Goal: Task Accomplishment & Management: Manage account settings

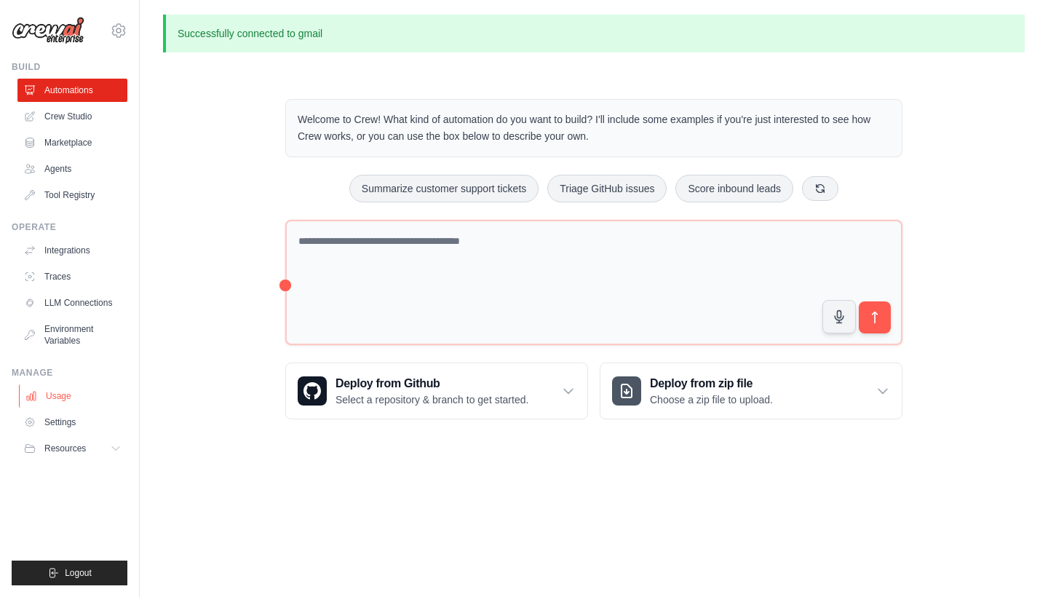
click at [101, 392] on link "Usage" at bounding box center [74, 395] width 110 height 23
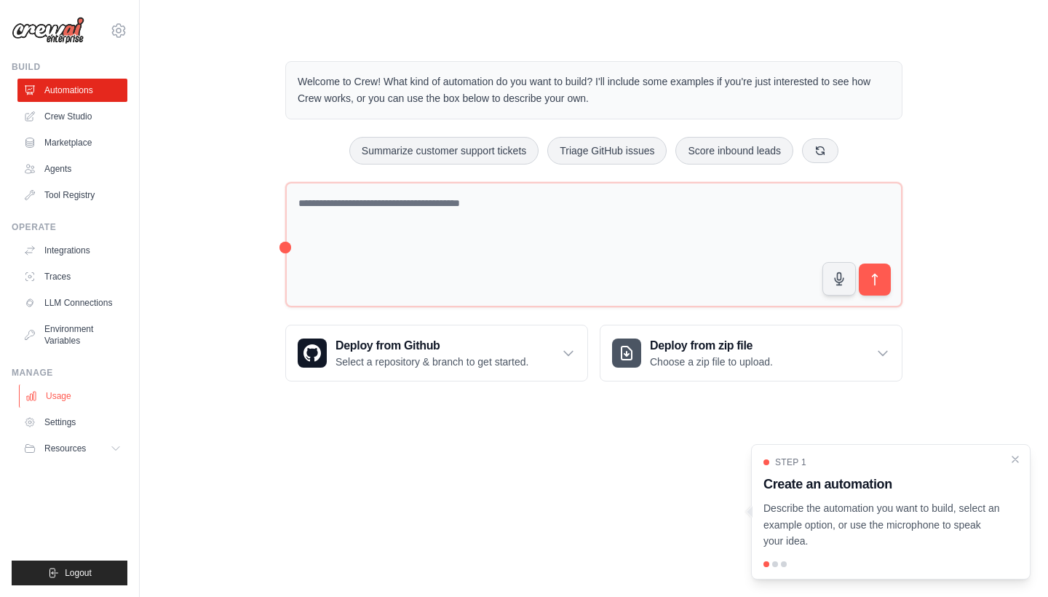
click at [66, 402] on link "Usage" at bounding box center [74, 395] width 110 height 23
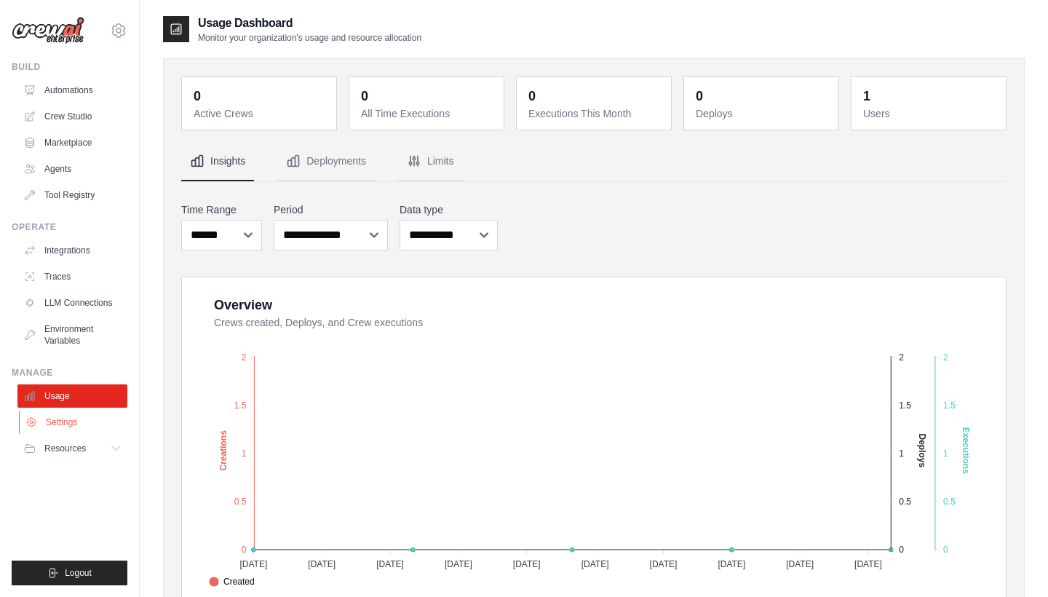
click at [60, 420] on link "Settings" at bounding box center [74, 421] width 110 height 23
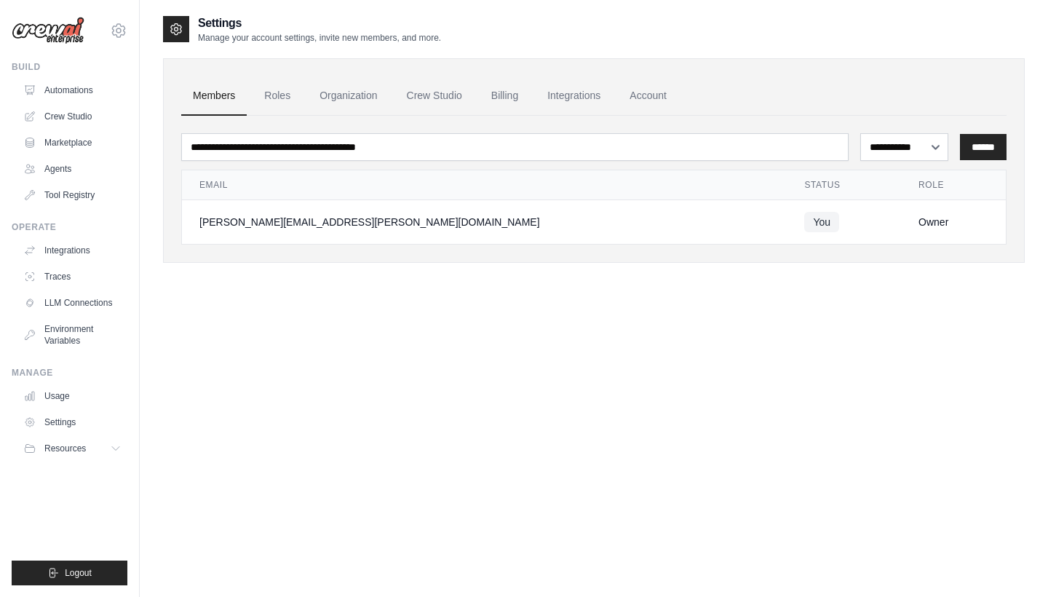
click at [69, 460] on ul "Build Automations Crew Studio Marketplace Agents" at bounding box center [70, 323] width 116 height 524
click at [69, 453] on span "Resources" at bounding box center [66, 449] width 41 height 12
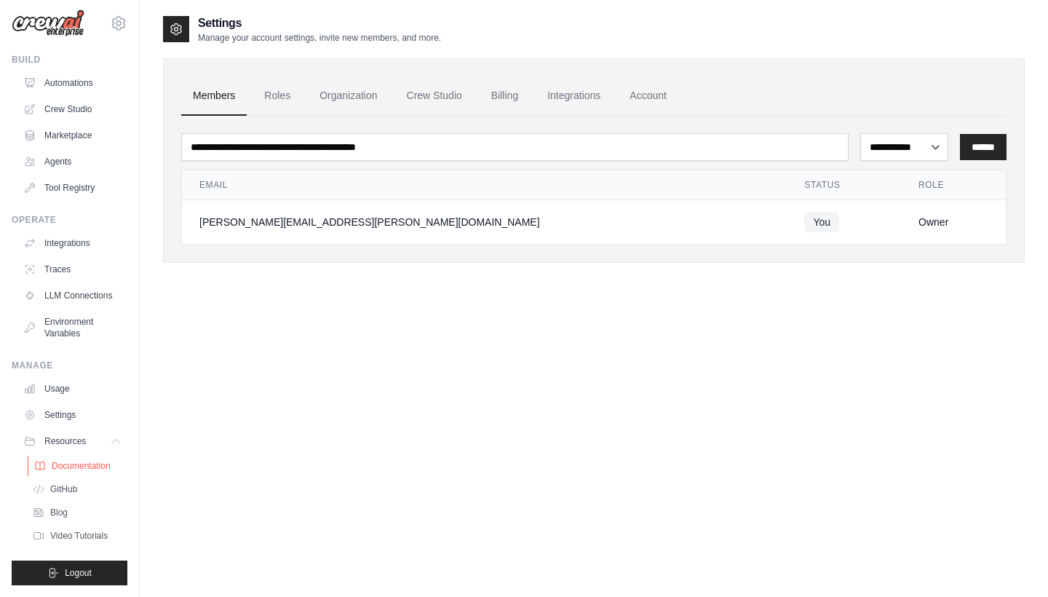
scroll to position [7, 0]
click at [69, 19] on img at bounding box center [48, 23] width 73 height 28
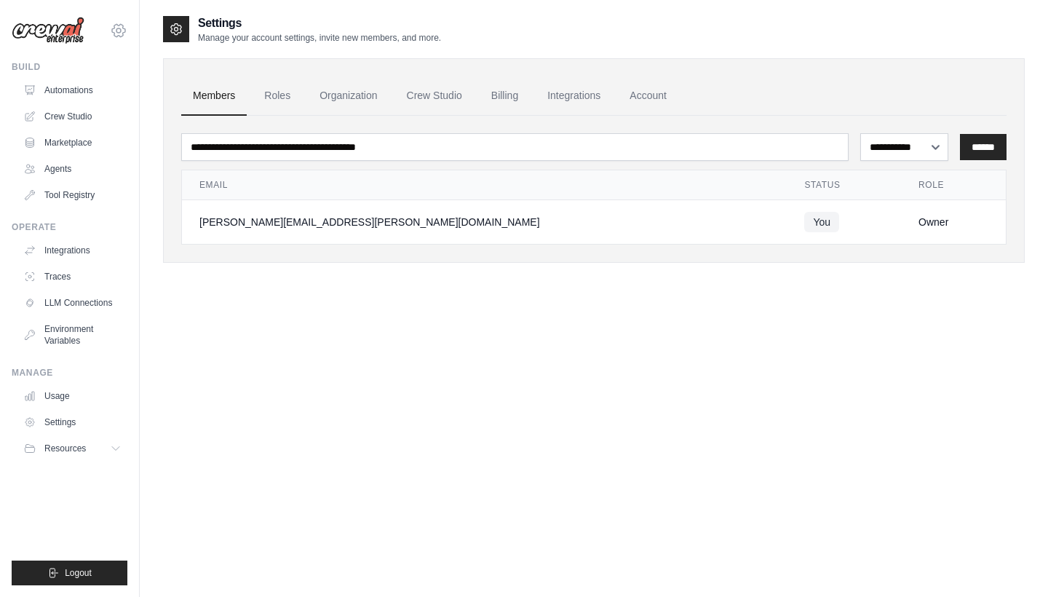
click at [115, 33] on icon at bounding box center [118, 30] width 17 height 17
click at [84, 112] on div "Settings" at bounding box center [119, 98] width 128 height 39
click at [84, 102] on link "Settings" at bounding box center [119, 98] width 128 height 26
